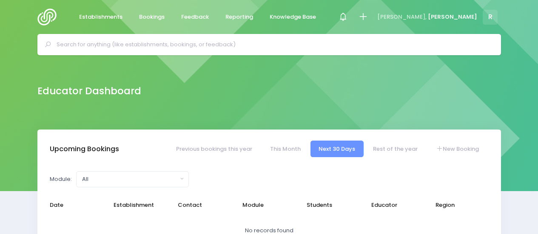
select select "5"
click at [131, 44] on input "text" at bounding box center [273, 44] width 432 height 13
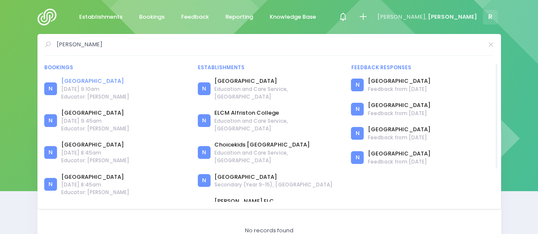
type input "[PERSON_NAME]"
click at [82, 78] on link "Alfriston School" at bounding box center [95, 81] width 68 height 9
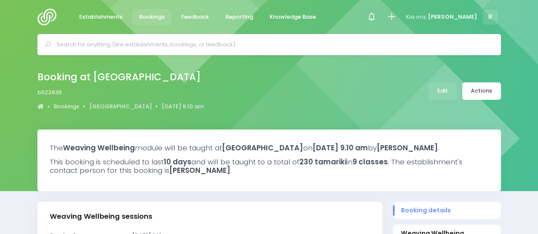
select select "5"
click at [216, 48] on input "text" at bounding box center [273, 44] width 432 height 13
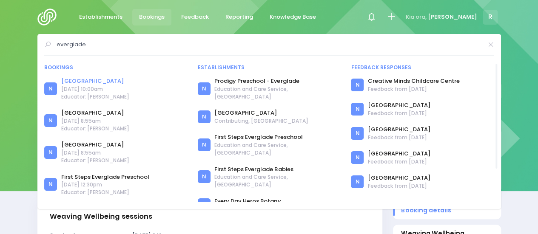
type input "everglade"
click at [74, 79] on link "Everglade School" at bounding box center [95, 81] width 68 height 9
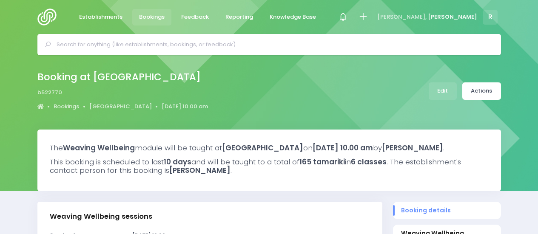
select select "5"
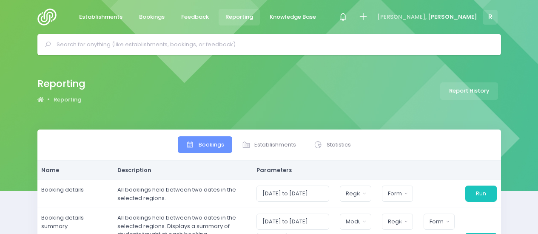
select select
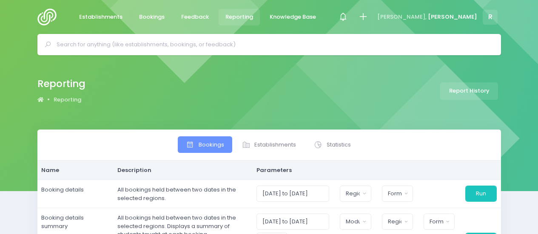
select select
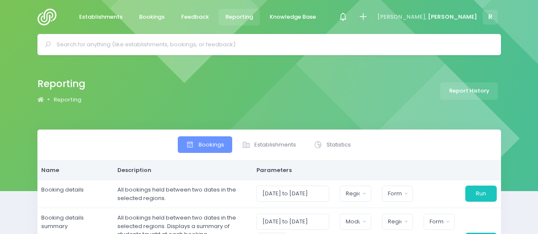
select select
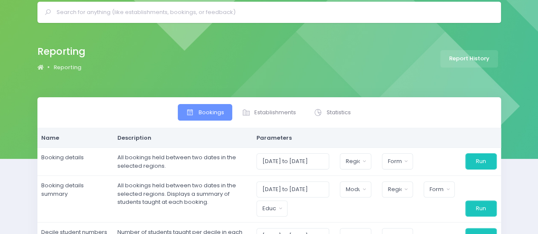
scroll to position [30, 0]
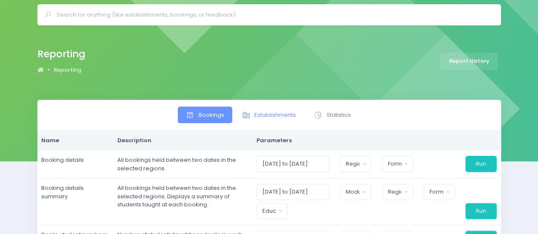
click at [259, 118] on span "Establishments" at bounding box center [275, 115] width 42 height 9
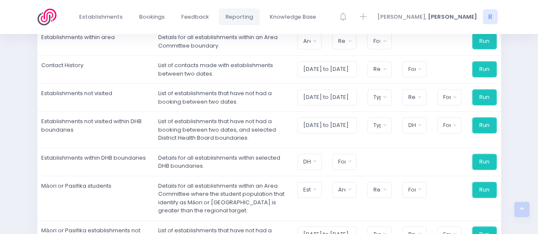
scroll to position [185, 0]
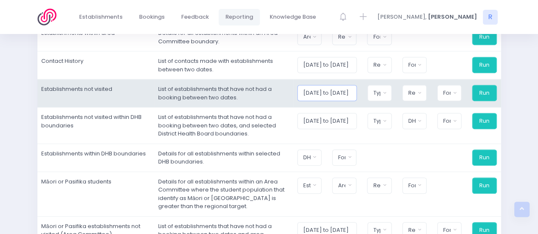
click at [347, 96] on input "[DATE] to [DATE]" at bounding box center [327, 93] width 60 height 16
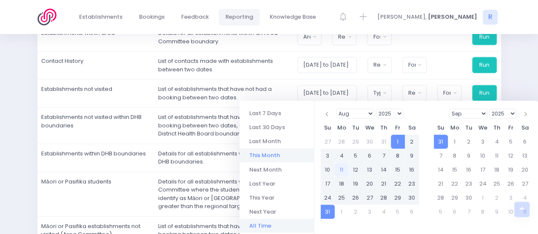
click at [261, 227] on li "All Time" at bounding box center [276, 226] width 74 height 14
type input "[DATE] to [DATE]"
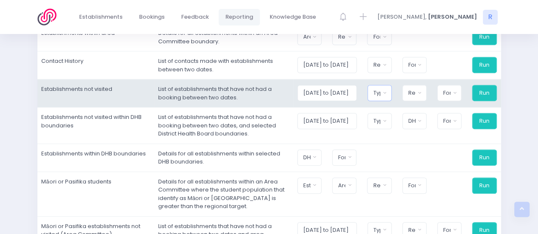
click at [390, 88] on button "Type" at bounding box center [379, 93] width 24 height 16
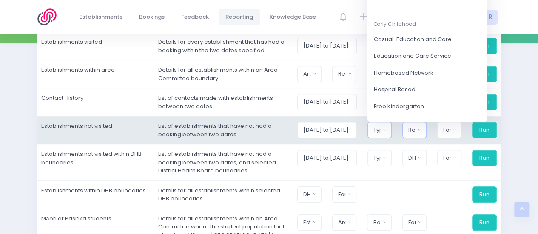
click at [425, 130] on button "Region" at bounding box center [414, 130] width 24 height 16
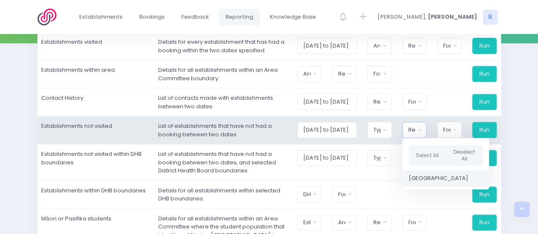
click at [424, 178] on span "[GEOGRAPHIC_DATA]" at bounding box center [438, 178] width 60 height 9
select select "Northern"
click at [457, 129] on button "Format" at bounding box center [448, 130] width 25 height 16
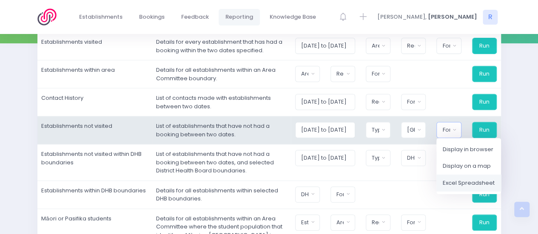
click at [454, 185] on span "Excel Spreadsheet" at bounding box center [469, 183] width 52 height 9
select select "excel"
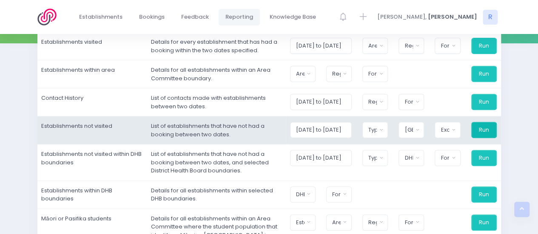
click at [482, 125] on button "Run" at bounding box center [484, 130] width 26 height 16
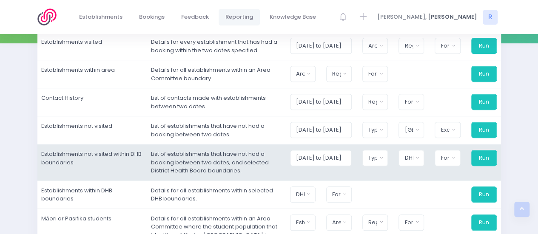
click at [95, 170] on td "Establishments not visited within DHB boundaries" at bounding box center [92, 163] width 110 height 37
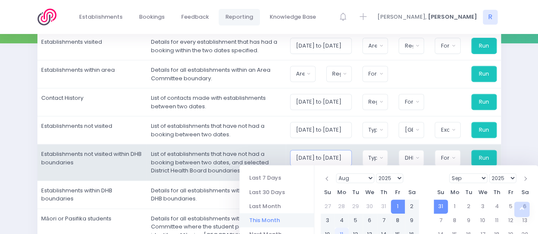
click at [344, 138] on input "[DATE] to [DATE]" at bounding box center [321, 130] width 62 height 16
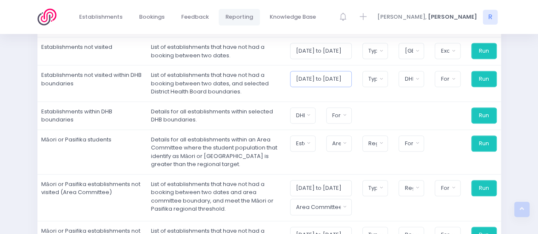
scroll to position [228, 0]
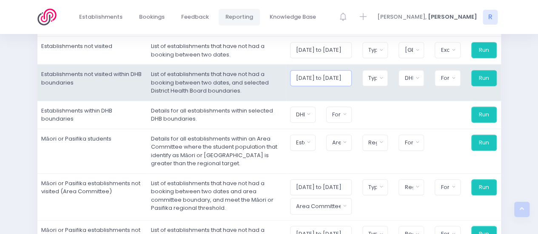
click at [340, 58] on input "[DATE] to [DATE]" at bounding box center [321, 50] width 62 height 16
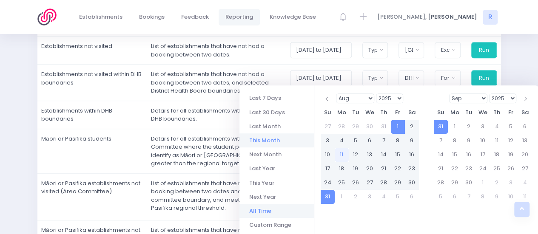
click at [272, 208] on li "All Time" at bounding box center [276, 211] width 74 height 14
type input "[DATE] to [DATE]"
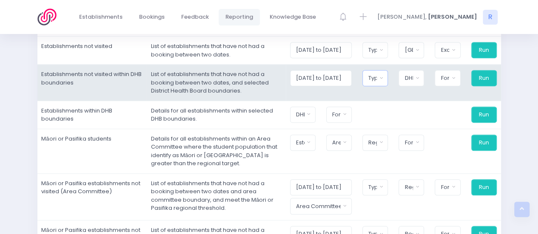
click at [386, 79] on button "Type" at bounding box center [375, 78] width 26 height 16
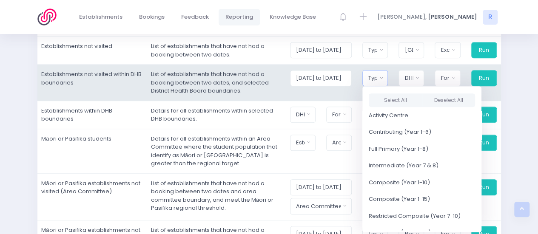
scroll to position [196, 0]
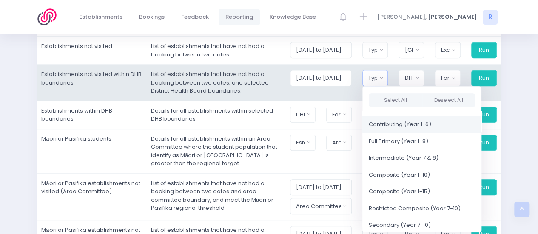
click at [397, 128] on link "Contributing (Year 1-6)" at bounding box center [421, 124] width 119 height 17
select select "Contributing"
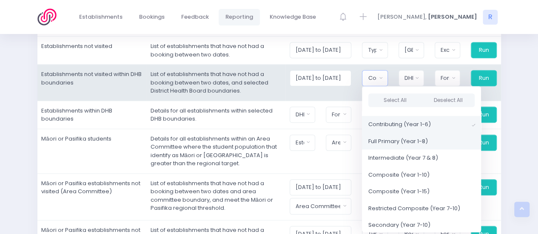
click at [395, 137] on span "Full Primary (Year 1-8)" at bounding box center [398, 141] width 60 height 9
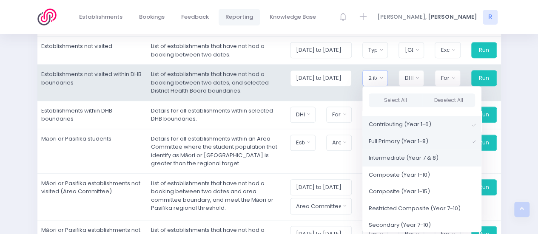
click at [395, 155] on span "Intermediate (Year 7 & 8)" at bounding box center [404, 158] width 70 height 9
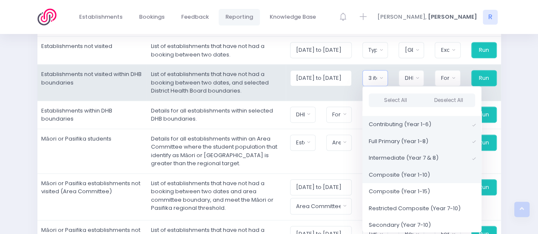
click at [399, 174] on span "Composite (Year 1-10)" at bounding box center [399, 175] width 61 height 9
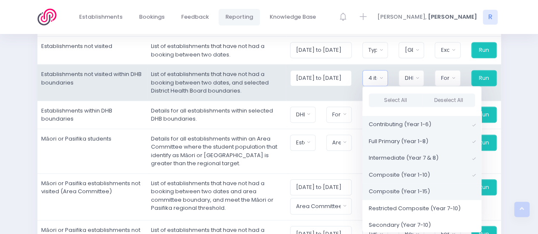
click at [399, 187] on span "Composite (Year 1-15)" at bounding box center [399, 191] width 61 height 9
click at [414, 222] on span "Secondary (Year 7-10)" at bounding box center [400, 225] width 62 height 9
click at [422, 75] on button "DHB" at bounding box center [411, 78] width 26 height 16
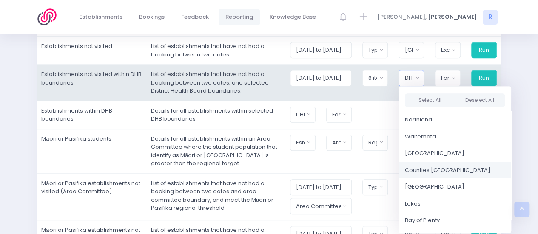
click at [423, 166] on span "Counties [GEOGRAPHIC_DATA]" at bounding box center [447, 170] width 85 height 9
select select "Counties [GEOGRAPHIC_DATA]"
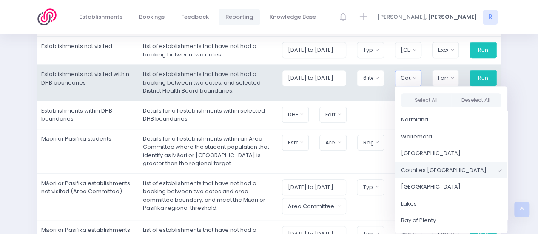
scroll to position [18, 0]
click at [454, 75] on button "Format" at bounding box center [445, 78] width 27 height 16
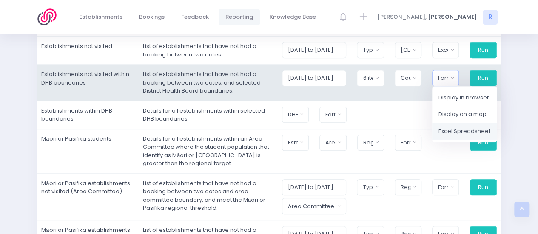
click at [451, 128] on span "Excel Spreadsheet" at bounding box center [464, 131] width 52 height 9
select select "excel"
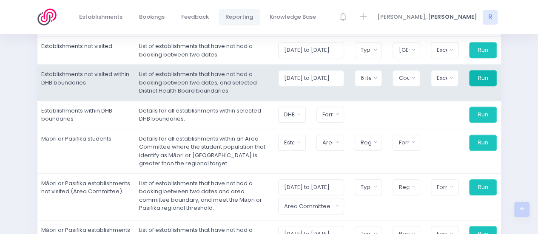
click at [484, 76] on button "Run" at bounding box center [483, 78] width 28 height 16
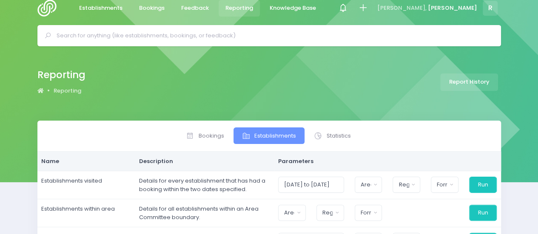
scroll to position [0, 0]
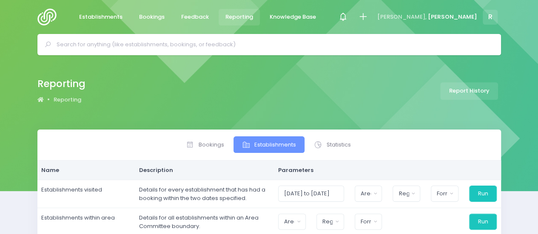
click at [200, 49] on input "text" at bounding box center [273, 44] width 432 height 13
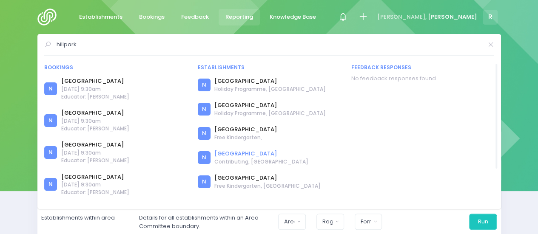
type input "hillpark"
click at [232, 156] on link "[GEOGRAPHIC_DATA]" at bounding box center [261, 154] width 94 height 9
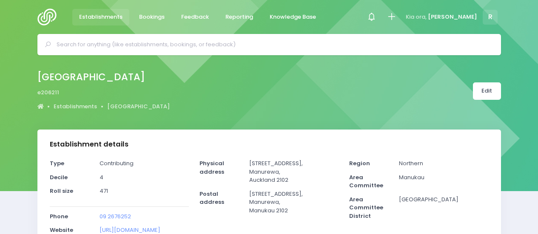
select select "5"
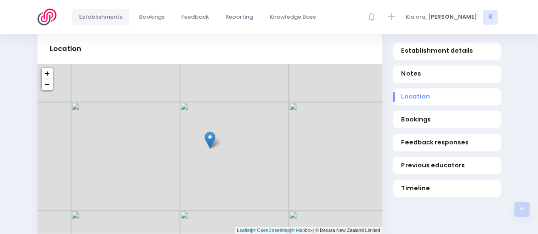
scroll to position [331, 0]
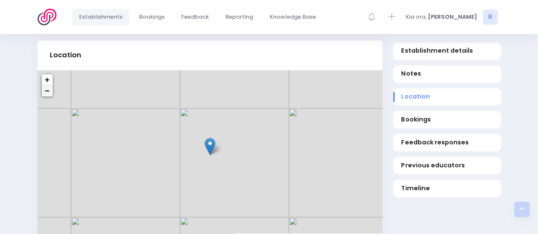
click at [43, 91] on link "−" at bounding box center [47, 90] width 11 height 11
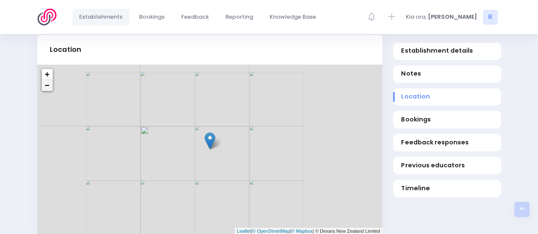
click at [43, 91] on div "+ − Leaflet | © OpenStreetMap | © Mapbox | © Dexara New Zealand Limited" at bounding box center [209, 150] width 345 height 170
click at [48, 91] on div "+ − Leaflet | © OpenStreetMap | © Mapbox | © Dexara New Zealand Limited" at bounding box center [209, 150] width 345 height 170
click at [47, 85] on link "−" at bounding box center [47, 85] width 11 height 11
